Goal: Task Accomplishment & Management: Use online tool/utility

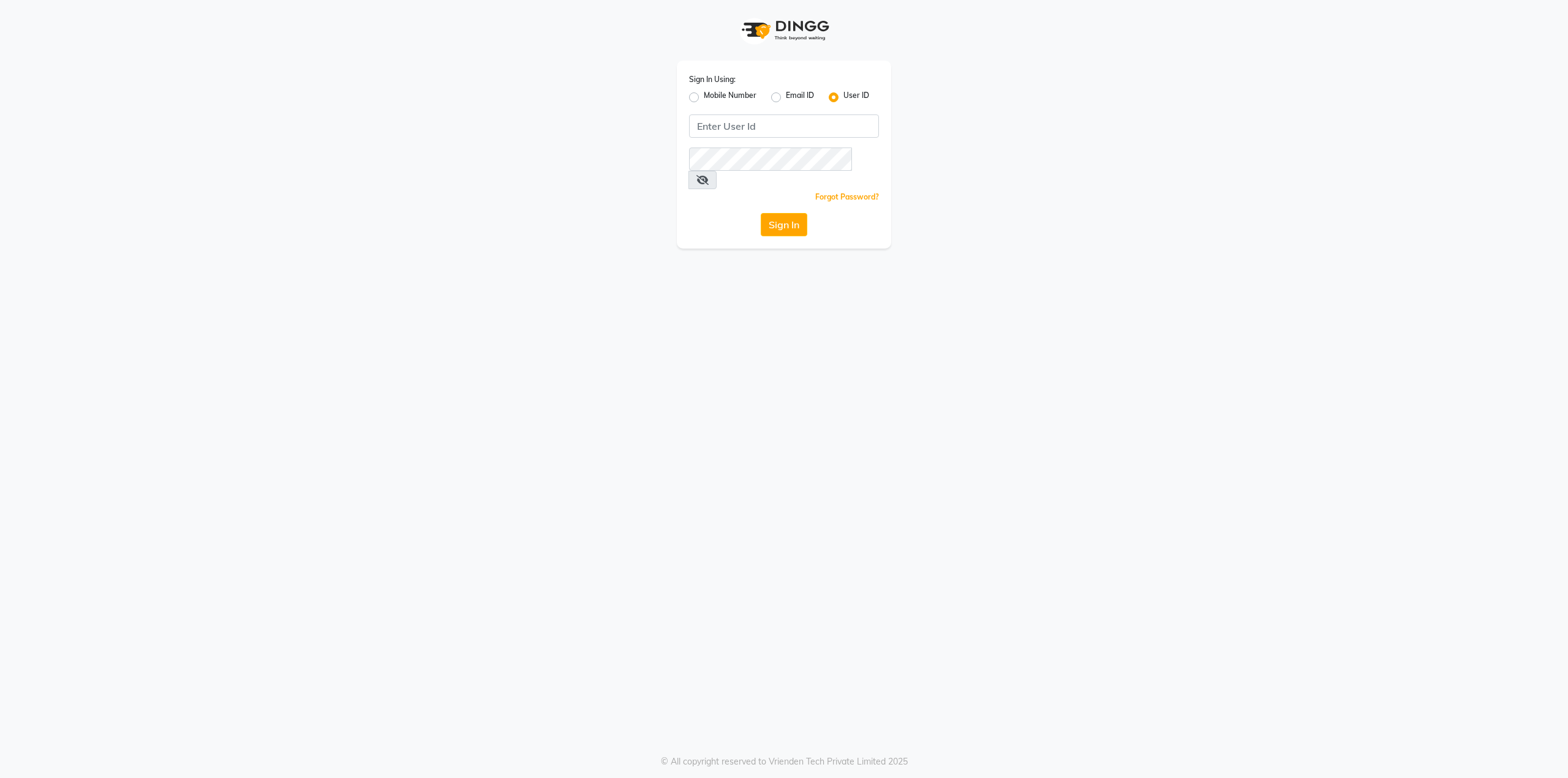
click at [704, 98] on label "Mobile Number" at bounding box center [730, 97] width 52 height 14
click at [704, 98] on input "Mobile Number" at bounding box center [708, 94] width 8 height 8
radio input "true"
radio input "false"
click at [758, 124] on input "Username" at bounding box center [804, 126] width 149 height 23
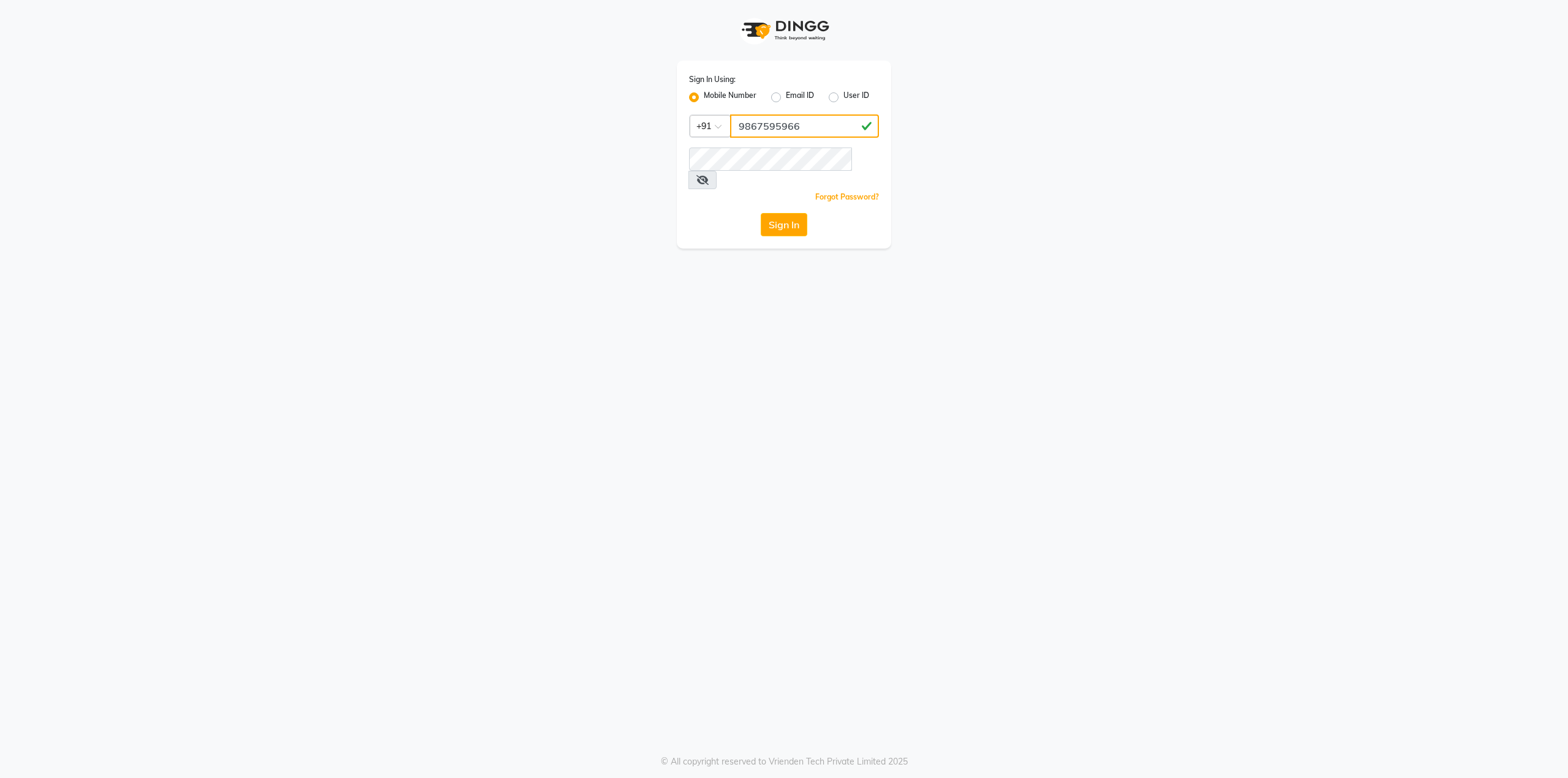
type input "9867595966"
click at [709, 175] on icon at bounding box center [702, 180] width 12 height 10
click at [793, 213] on button "Sign In" at bounding box center [784, 225] width 47 height 23
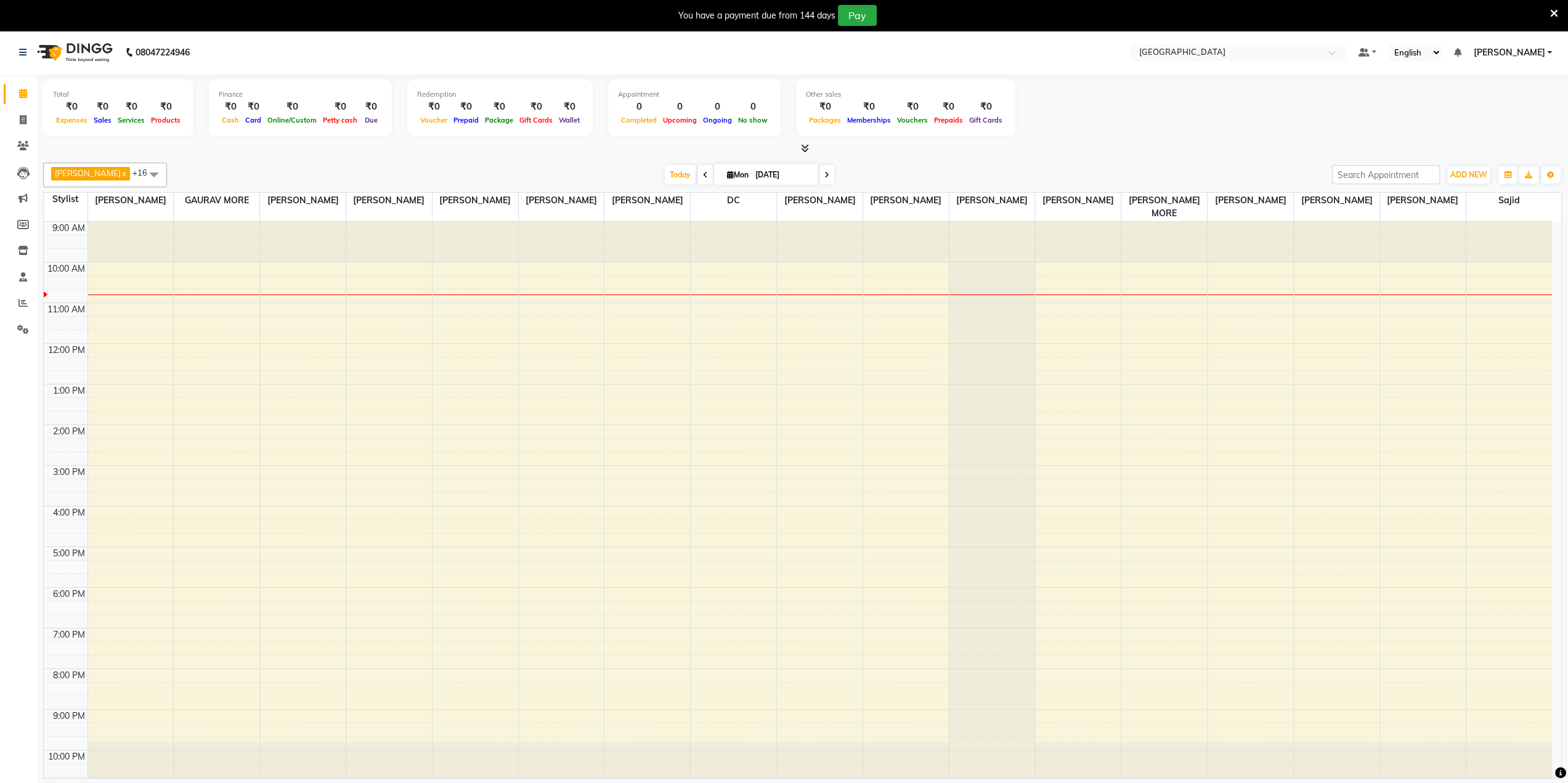
click at [1158, 121] on div "Total ₹0 Expenses ₹0 Sales ₹0 Services ₹0 Products Finance ₹0 Cash ₹0 Card ₹0 O…" at bounding box center [802, 109] width 1519 height 60
drag, startPoint x: 1558, startPoint y: 225, endPoint x: 39, endPoint y: 648, distance: 1576.8
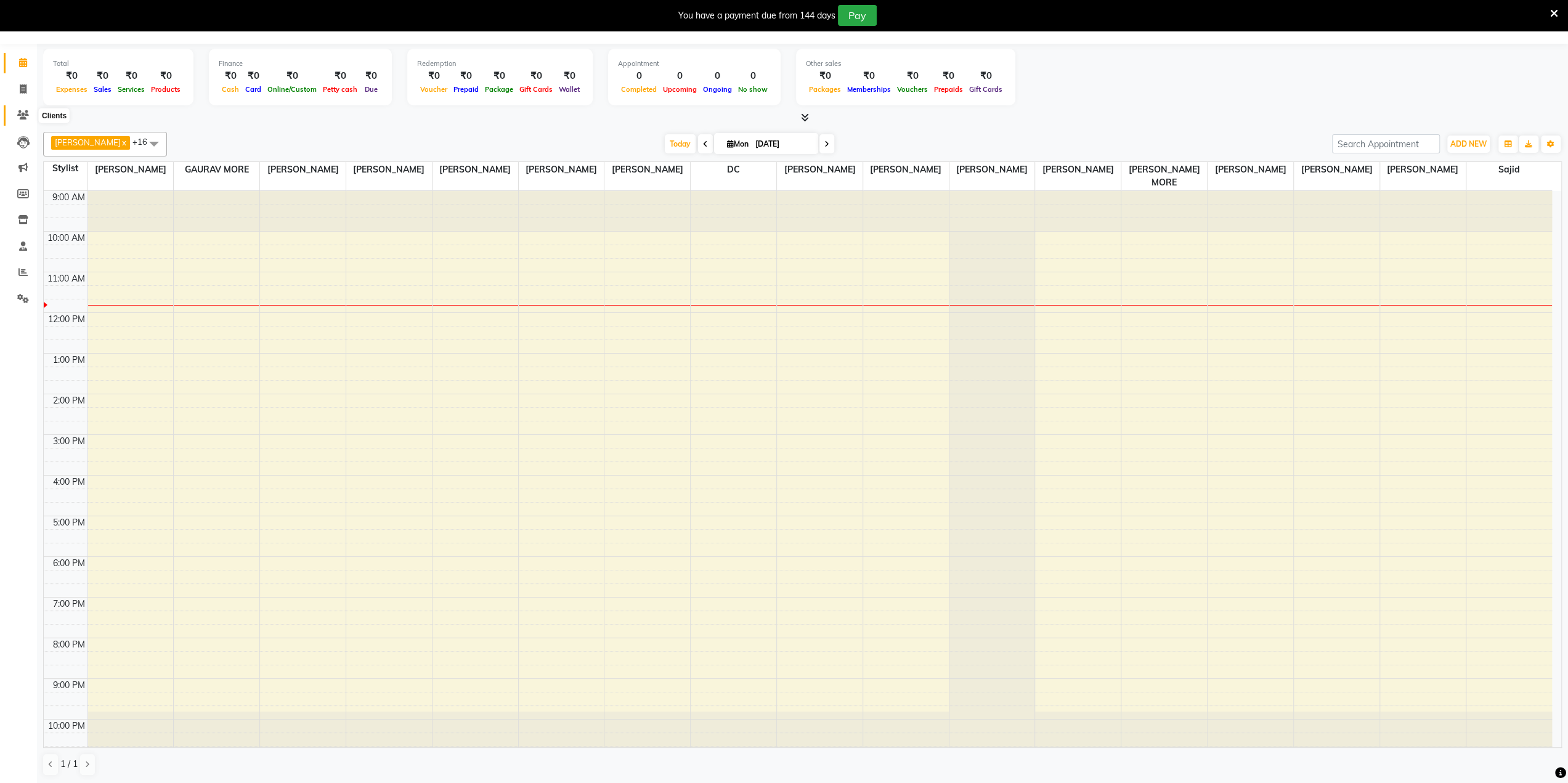
click at [31, 118] on span at bounding box center [23, 115] width 22 height 14
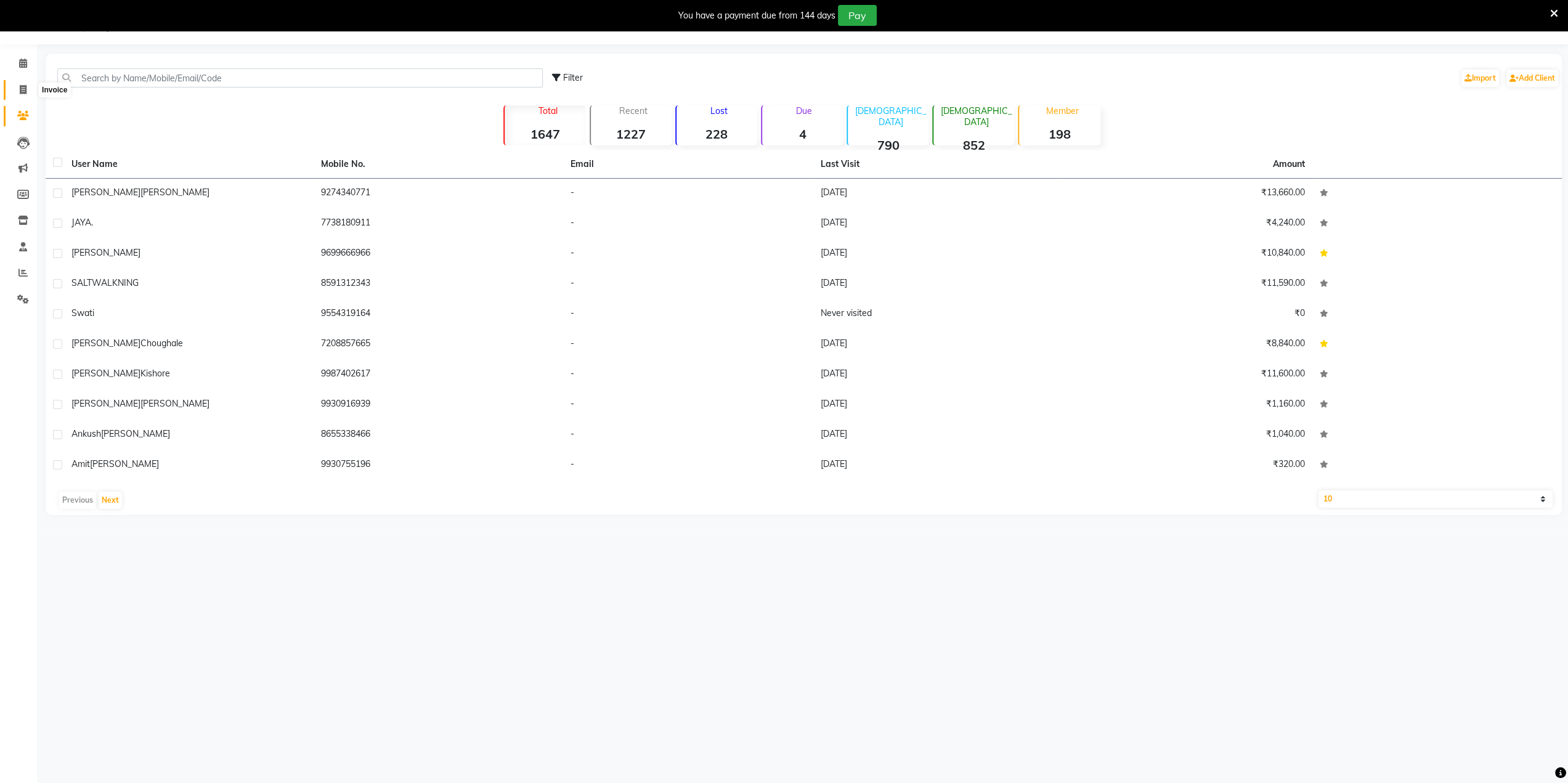
click at [22, 85] on icon at bounding box center [23, 90] width 7 height 10
select select "service"
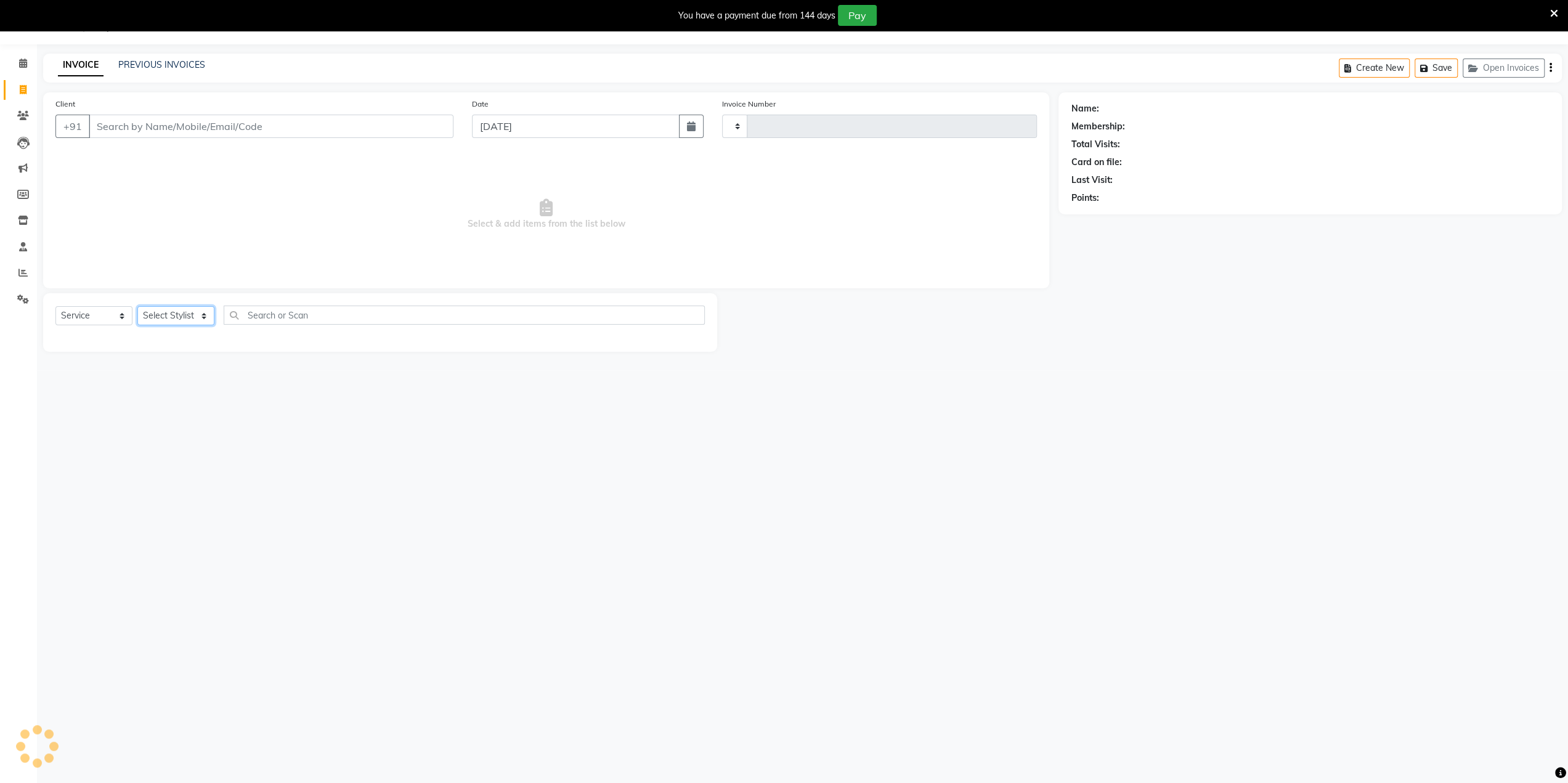
type input "3222"
click at [201, 320] on select "Select Stylist" at bounding box center [175, 316] width 77 height 19
select select "8096"
click at [201, 320] on select "Select Stylist" at bounding box center [175, 316] width 77 height 19
click at [201, 319] on select "Select Stylist" at bounding box center [175, 316] width 77 height 19
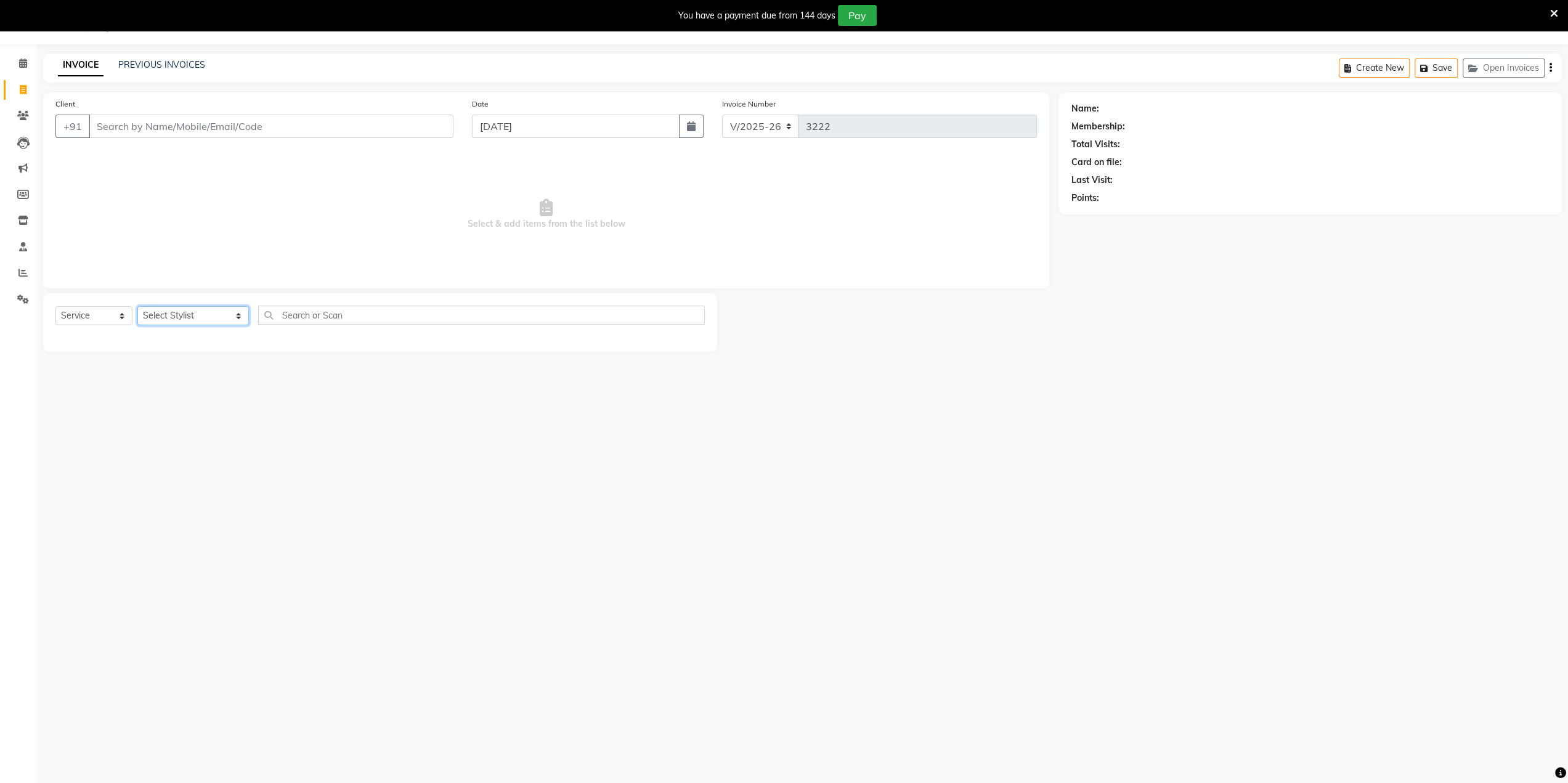
select select "77194"
click at [137, 307] on select "Select Stylist [PERSON_NAME] NAT [PERSON_NAME] [PERSON_NAME] [PERSON_NAME] [PER…" at bounding box center [193, 316] width 111 height 19
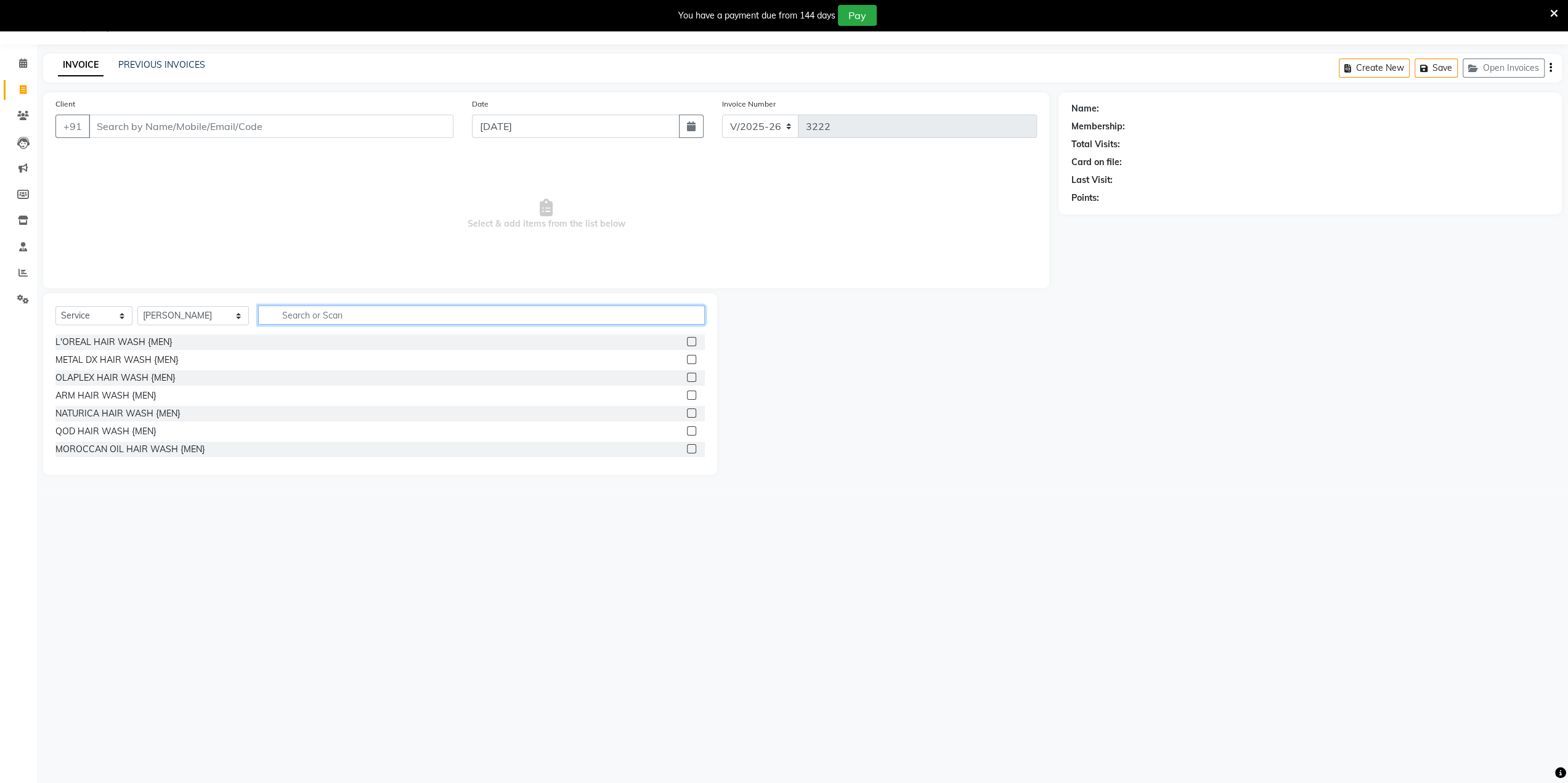
click at [258, 312] on input "text" at bounding box center [481, 315] width 447 height 19
type input "[MEDICAL_DATA]"
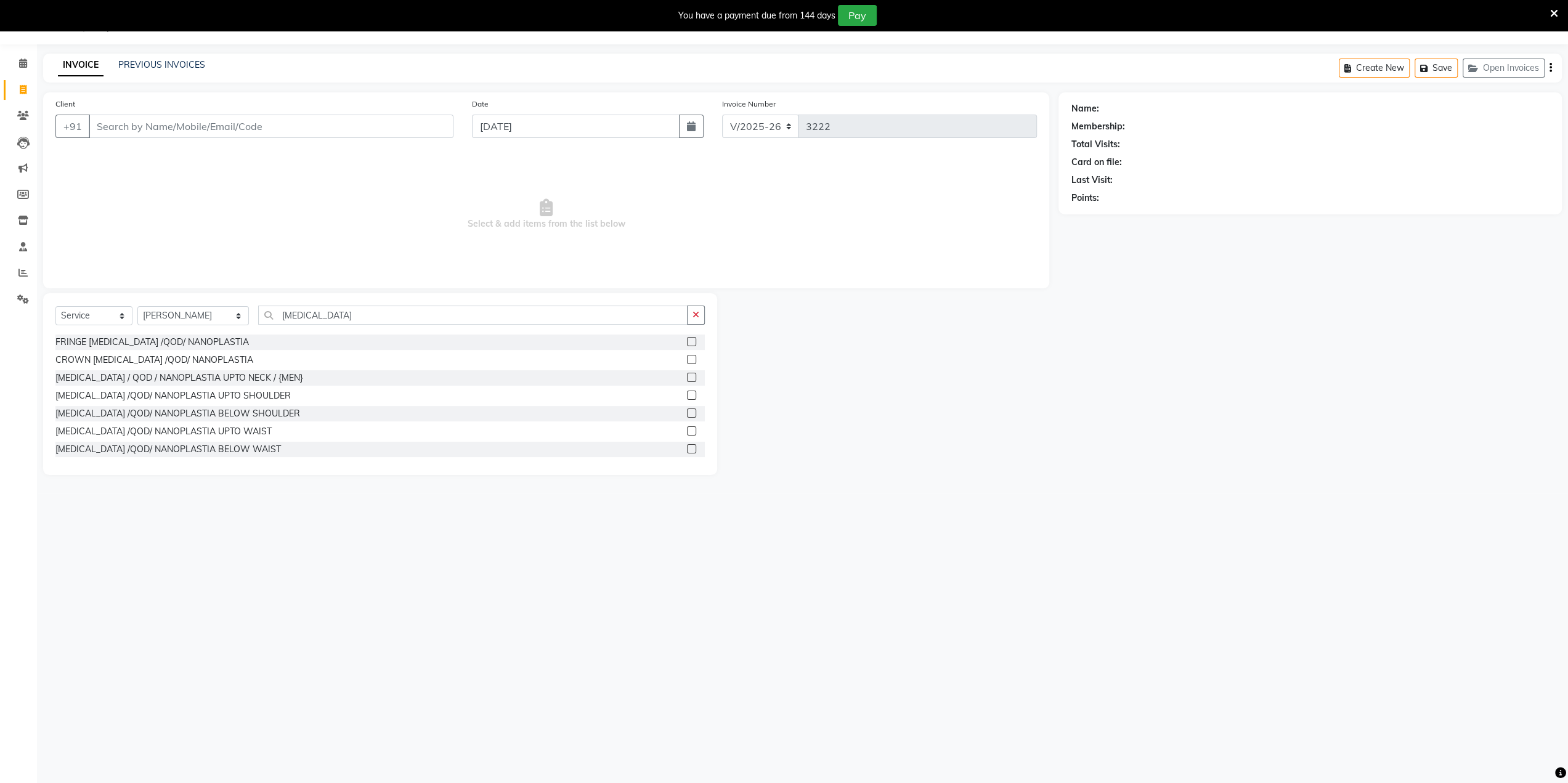
click at [687, 432] on label at bounding box center [692, 431] width 10 height 10
click at [687, 432] on input "checkbox" at bounding box center [691, 431] width 8 height 8
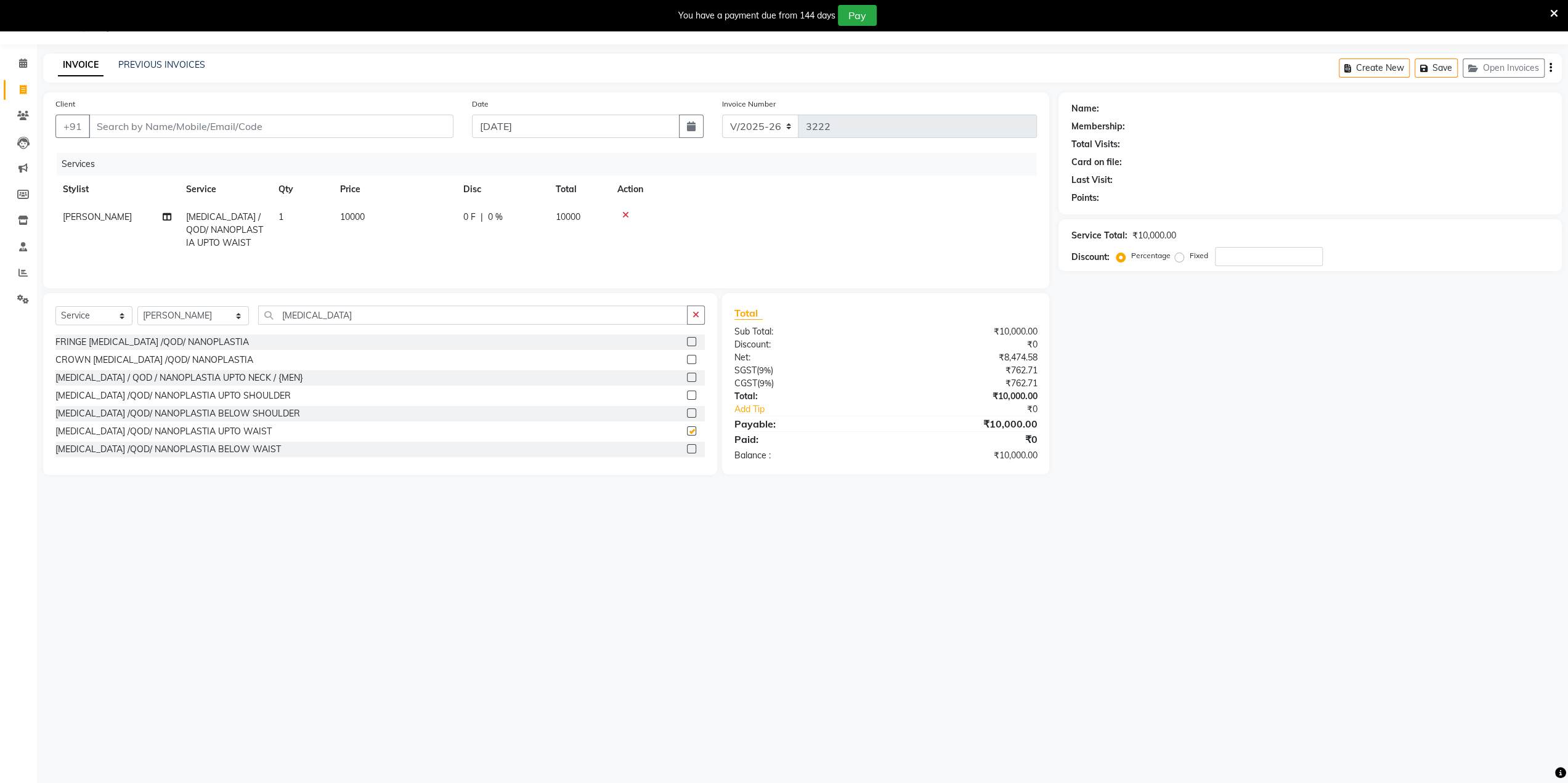
checkbox input "false"
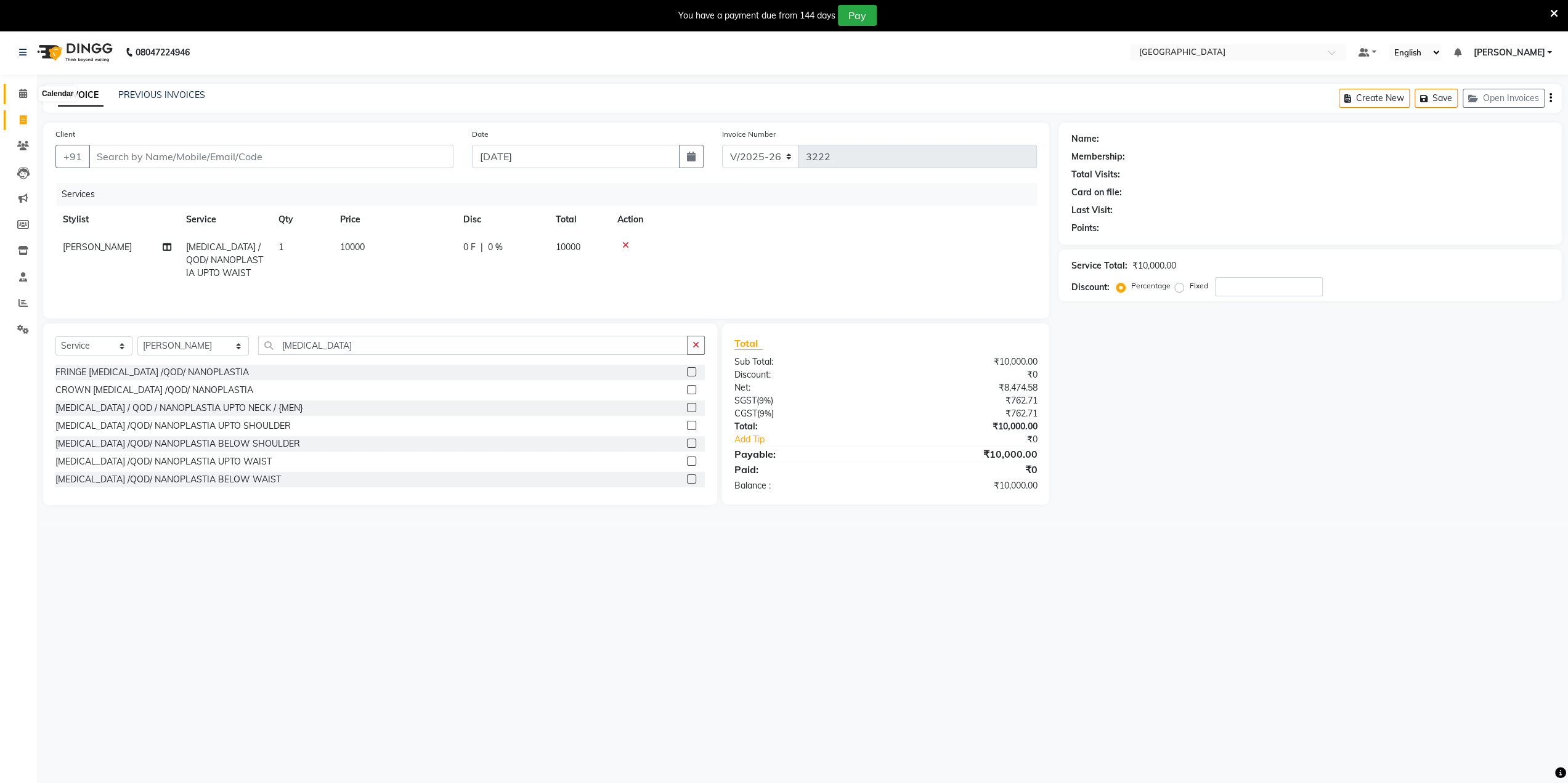
drag, startPoint x: 26, startPoint y: 95, endPoint x: 852, endPoint y: 66, distance: 826.5
click at [26, 95] on icon at bounding box center [23, 94] width 8 height 10
click at [852, 66] on nav "08047224946 Select Location × [GEOGRAPHIC_DATA], Mira Road Default Panel My Pan…" at bounding box center [784, 53] width 1568 height 44
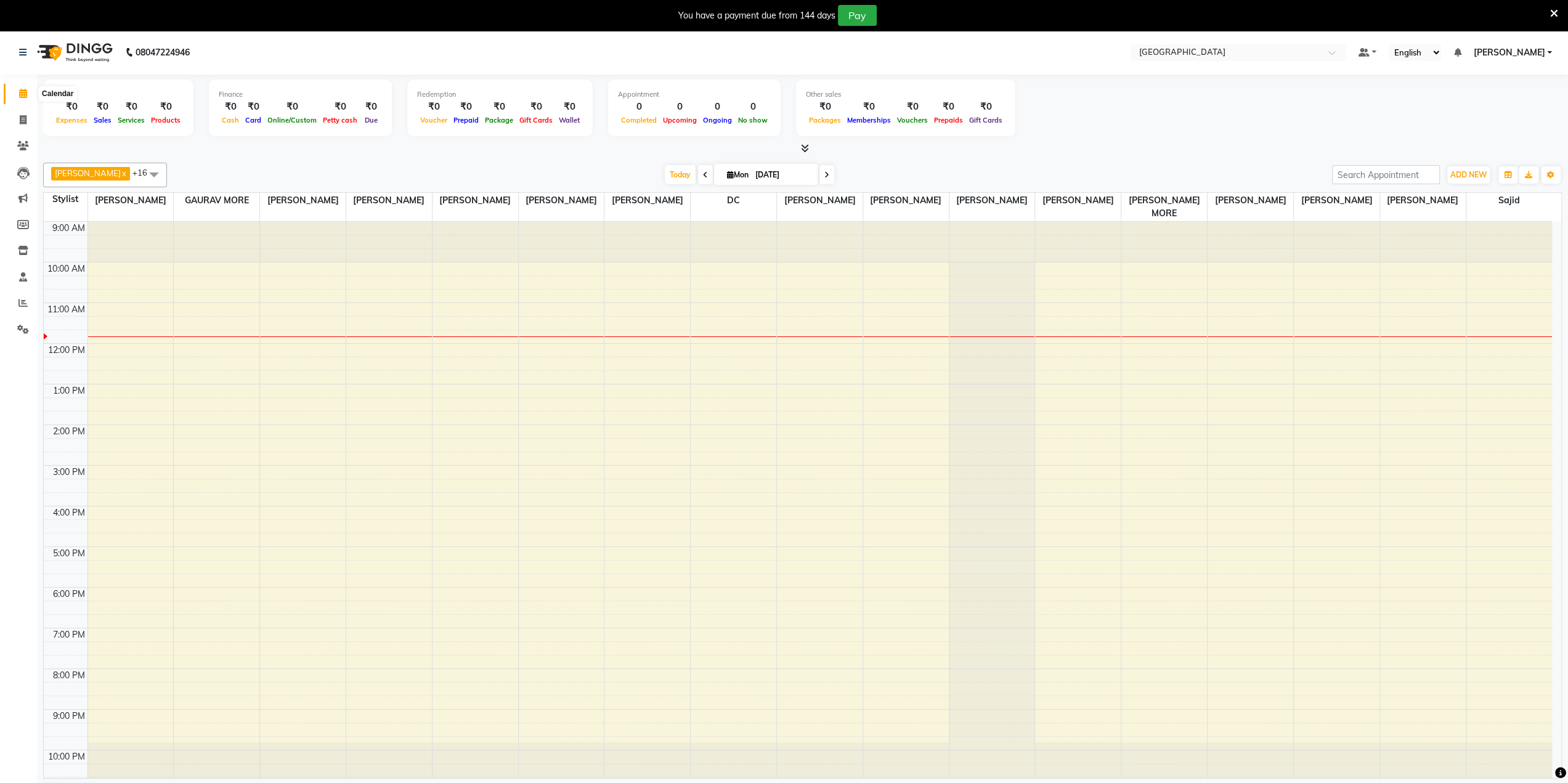
click at [21, 100] on span at bounding box center [23, 94] width 22 height 14
click at [25, 123] on icon at bounding box center [23, 120] width 7 height 10
select select "8096"
select select "service"
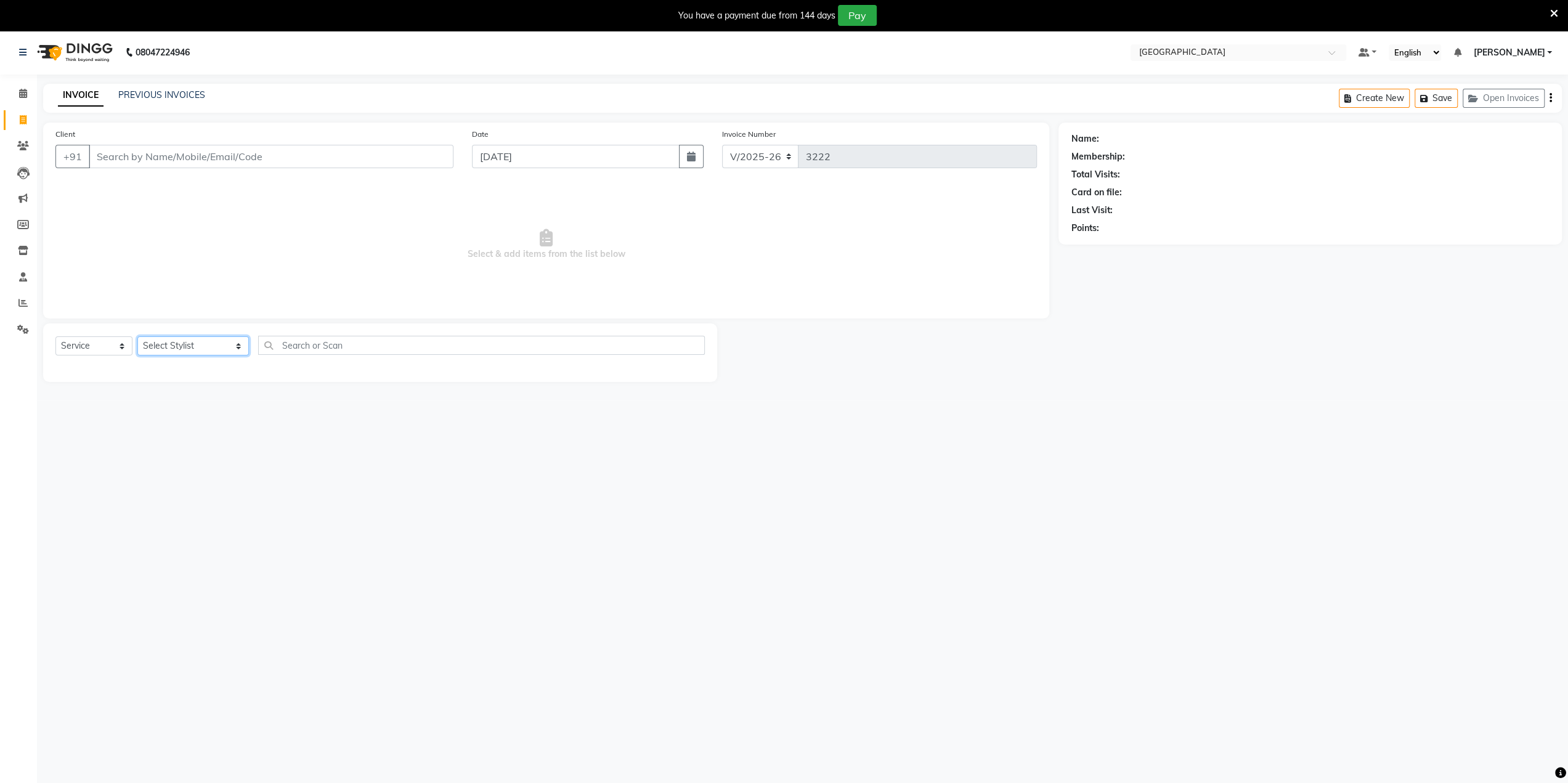
click at [220, 341] on select "Select Stylist [PERSON_NAME] NAT [PERSON_NAME] [PERSON_NAME] [PERSON_NAME] [PER…" at bounding box center [193, 346] width 111 height 19
click at [217, 343] on select "Select Stylist [PERSON_NAME] NAT [PERSON_NAME] [PERSON_NAME] [PERSON_NAME] [PER…" at bounding box center [193, 346] width 111 height 19
select select "77194"
click at [137, 336] on select "Select Stylist [PERSON_NAME] NAT [PERSON_NAME] [PERSON_NAME] [PERSON_NAME] [PER…" at bounding box center [193, 346] width 111 height 19
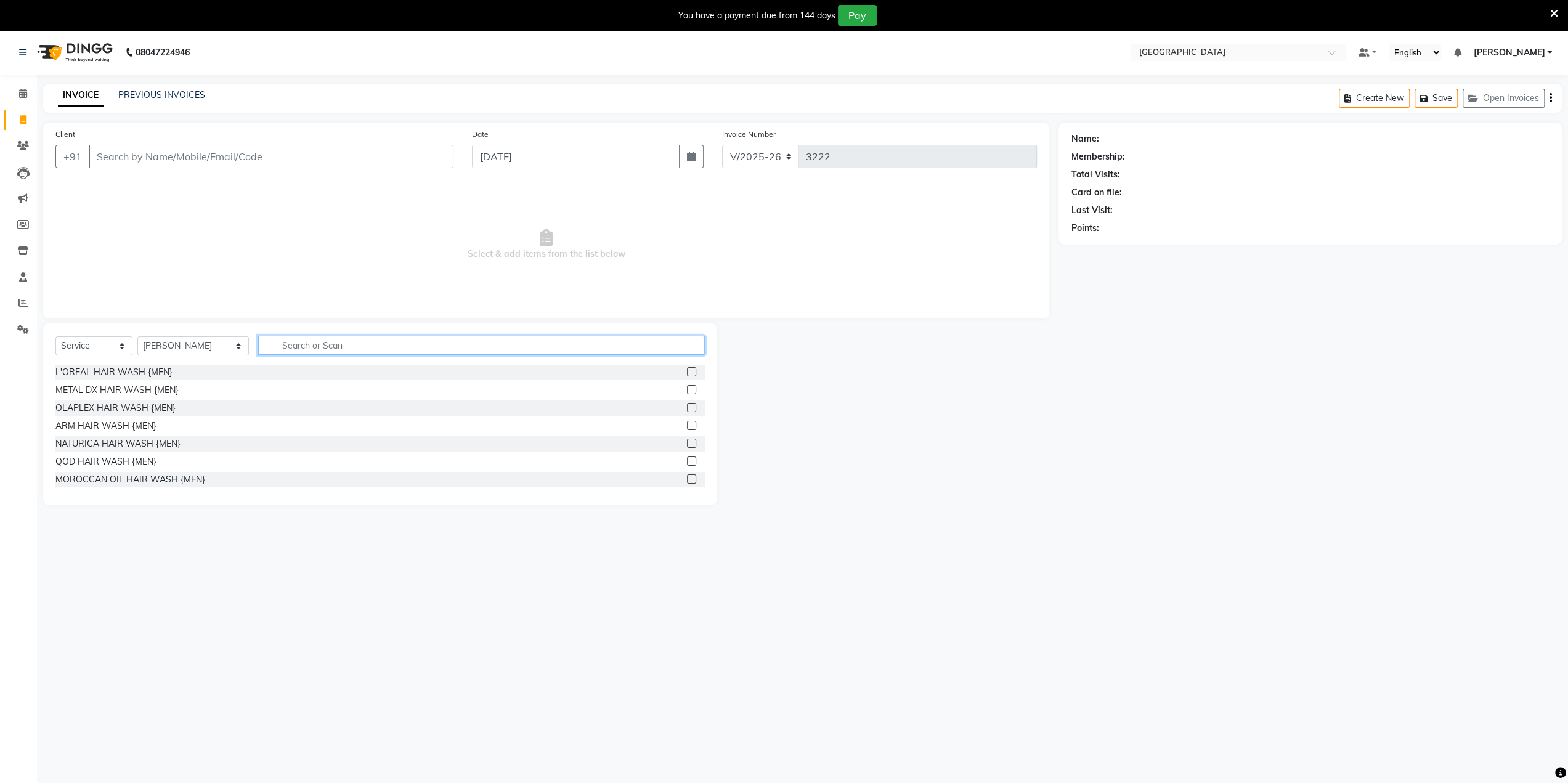
click at [309, 341] on input "text" at bounding box center [481, 345] width 447 height 19
type input "KERA"
click at [687, 462] on label at bounding box center [692, 461] width 10 height 10
click at [687, 462] on input "checkbox" at bounding box center [691, 462] width 8 height 8
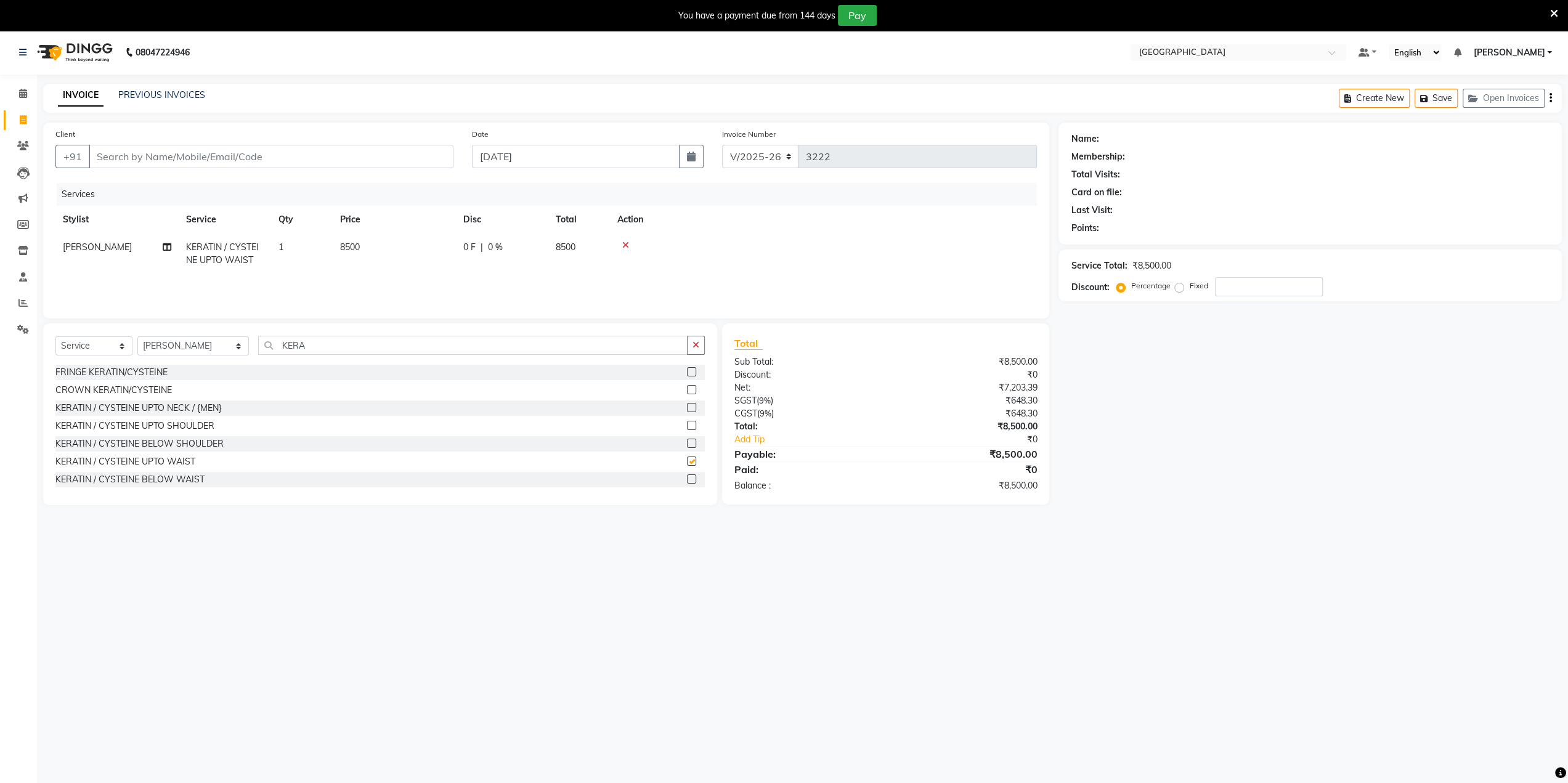
checkbox input "false"
click at [25, 95] on icon at bounding box center [23, 94] width 8 height 10
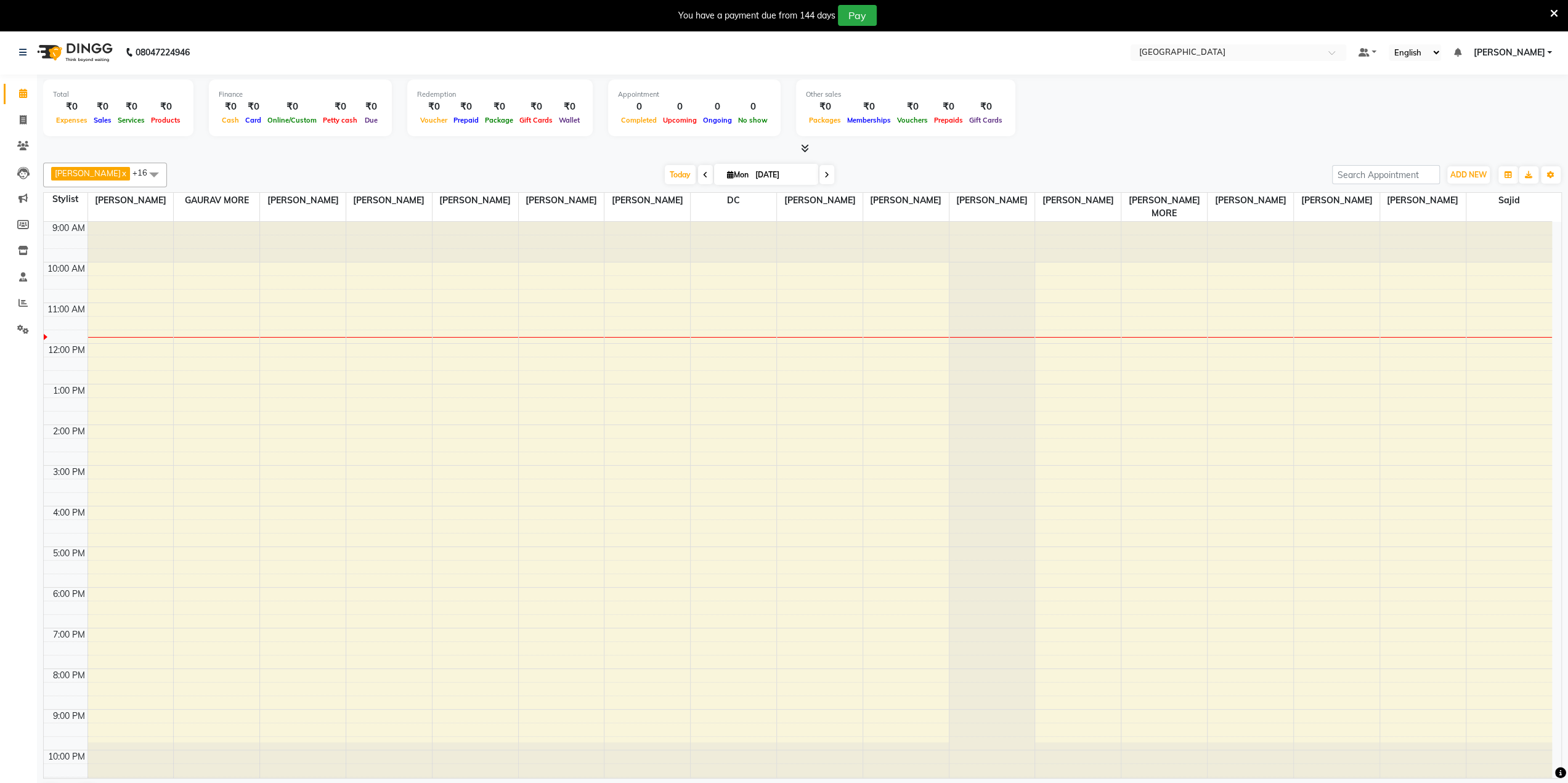
click at [1063, 123] on div "Total ₹0 Expenses ₹0 Sales ₹0 Services ₹0 Products Finance ₹0 Cash ₹0 Card ₹0 O…" at bounding box center [802, 109] width 1519 height 60
